Goal: Find specific page/section: Find specific page/section

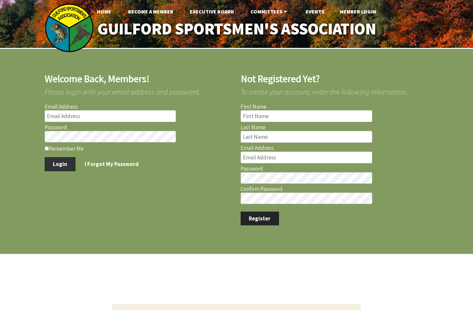
type input "[PERSON_NAME][EMAIL_ADDRESS][PERSON_NAME][DOMAIN_NAME]"
click at [59, 164] on button "Login" at bounding box center [60, 164] width 31 height 14
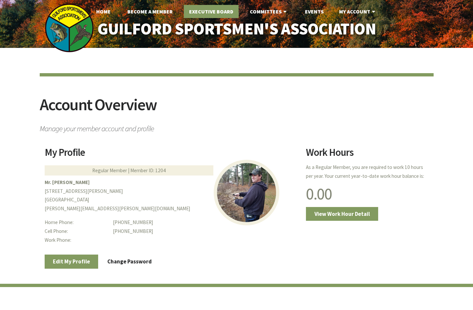
click at [234, 13] on link "Executive Board" at bounding box center [211, 11] width 55 height 13
